Goal: Task Accomplishment & Management: Manage account settings

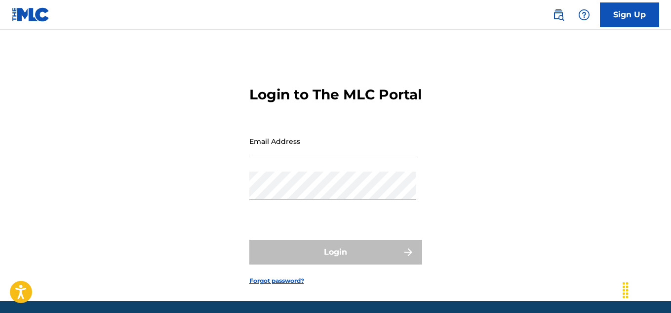
click at [292, 155] on input "Email Address" at bounding box center [332, 141] width 167 height 28
type input "jahteff@gmail.com"
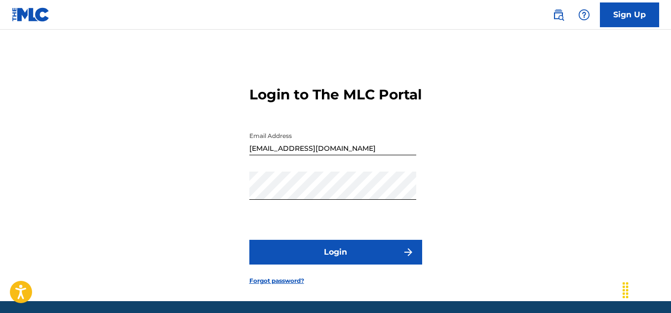
click at [369, 264] on button "Login" at bounding box center [335, 251] width 173 height 25
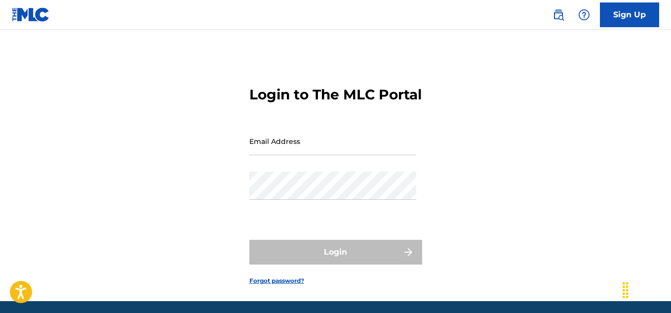
click at [330, 155] on input "Email Address" at bounding box center [332, 141] width 167 height 28
type input "[EMAIL_ADDRESS][DOMAIN_NAME]"
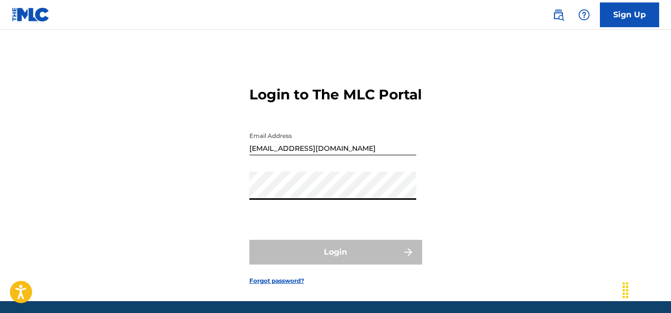
click at [262, 285] on link "Forgot password?" at bounding box center [276, 280] width 55 height 9
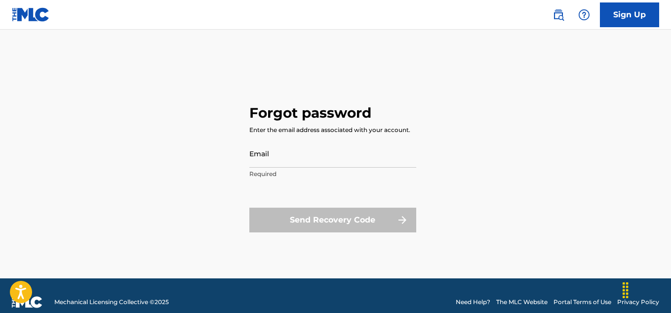
click at [262, 302] on footer "Mechanical Licensing Collective © 2025 Need Help? The MLC Website Portal Terms …" at bounding box center [335, 301] width 671 height 47
click at [279, 154] on input "Email" at bounding box center [332, 153] width 167 height 28
type input "[EMAIL_ADDRESS][DOMAIN_NAME]"
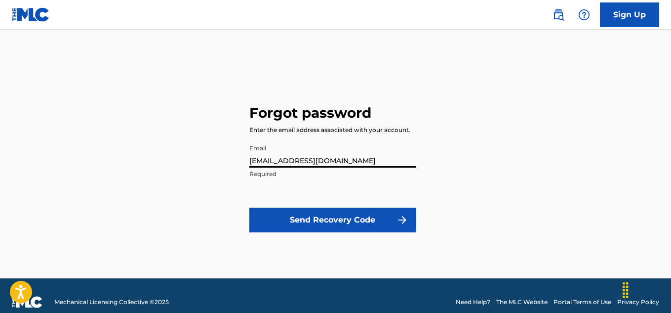
click at [316, 219] on button "Send Recovery Code" at bounding box center [332, 219] width 167 height 25
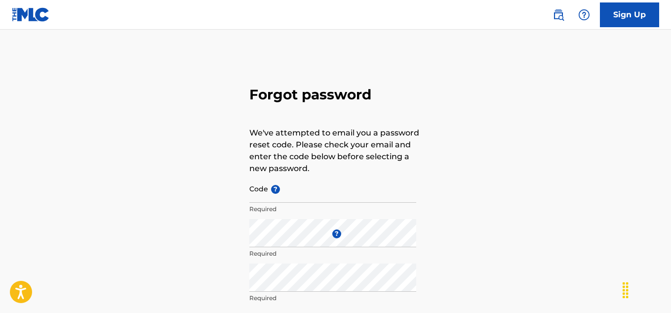
click at [569, 150] on div "Forgot password We've attempted to email you a password reset code. Please chec…" at bounding box center [335, 218] width 671 height 329
click at [309, 191] on input "Code ?" at bounding box center [332, 188] width 167 height 28
click at [562, 163] on div "Forgot password We've attempted to email you a password reset code. Please chec…" at bounding box center [335, 218] width 671 height 329
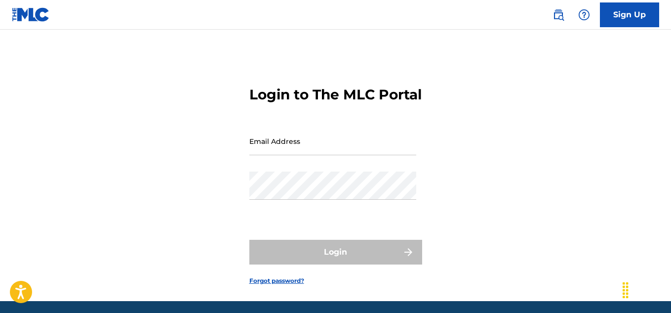
click at [319, 155] on input "Email Address" at bounding box center [332, 141] width 167 height 28
type input "[EMAIL_ADDRESS][DOMAIN_NAME]"
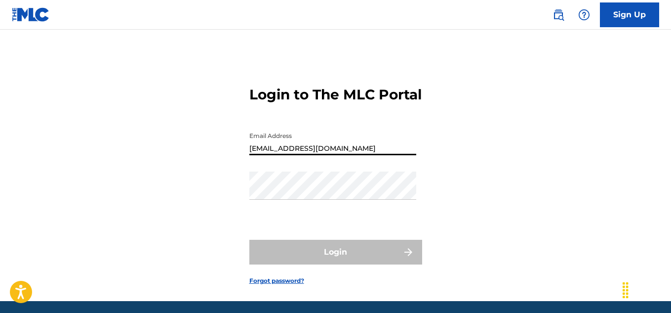
click at [271, 285] on link "Forgot password?" at bounding box center [276, 280] width 55 height 9
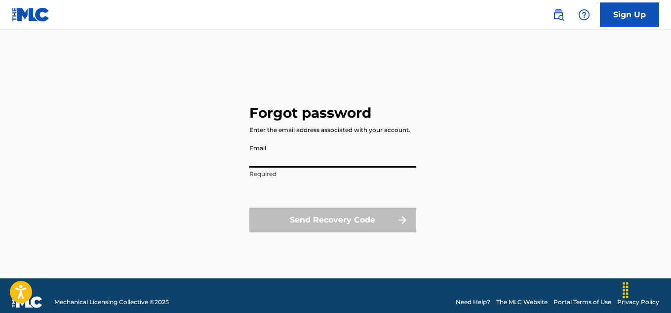
click at [293, 158] on input "Email" at bounding box center [332, 153] width 167 height 28
type input "[EMAIL_ADDRESS][DOMAIN_NAME]"
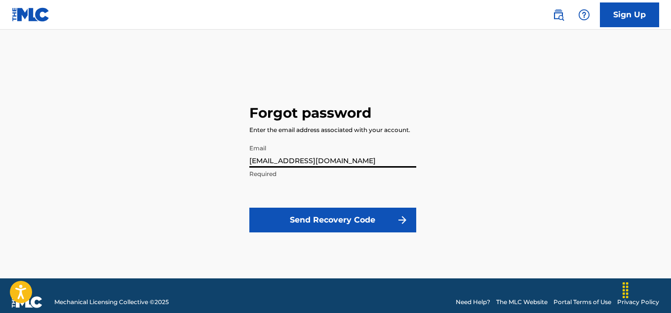
click at [327, 222] on button "Send Recovery Code" at bounding box center [332, 219] width 167 height 25
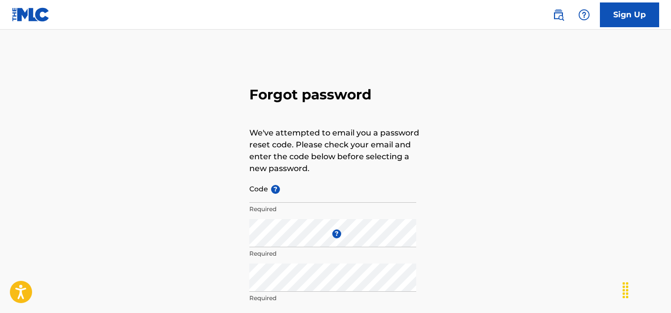
click at [526, 117] on div "Forgot password We've attempted to email you a password reset code. Please chec…" at bounding box center [335, 218] width 671 height 329
